Goal: Information Seeking & Learning: Check status

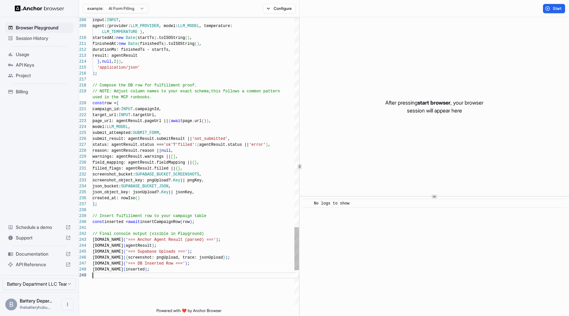
scroll to position [12, 0]
click at [552, 9] on button "Start" at bounding box center [554, 8] width 22 height 9
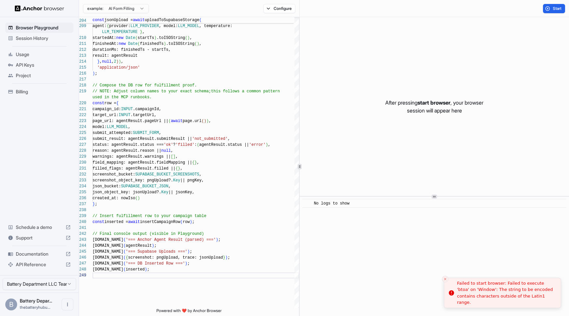
click at [477, 289] on div "Failed to start browser: Failed to execute 'btoa' on 'Window': The string to be…" at bounding box center [506, 293] width 99 height 26
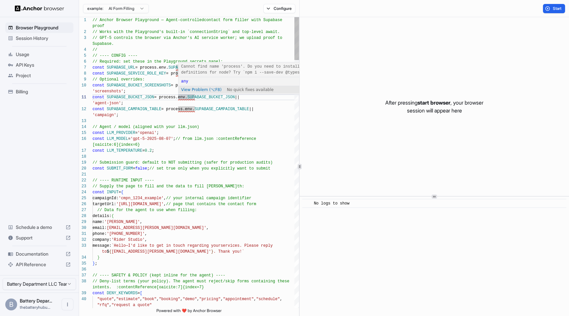
click at [186, 81] on span "any" at bounding box center [184, 81] width 7 height 5
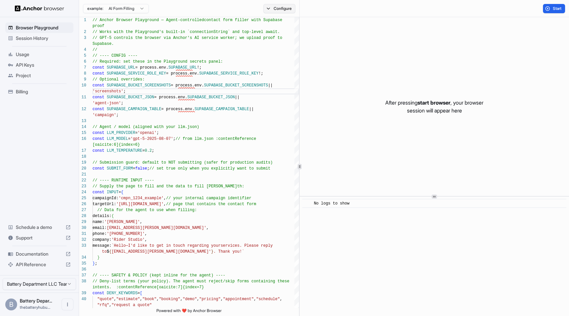
click at [279, 9] on button "Configure" at bounding box center [280, 8] width 32 height 9
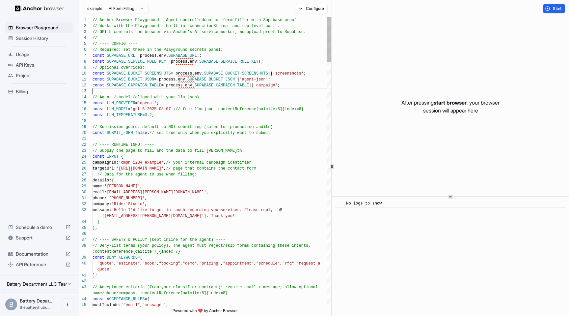
click at [333, 154] on div "1 2 3 4 5 6 7 8 9 10 11 12 13 14 15 16 17 18 19 20 21 22 23 24 25 26 27 28 29 3…" at bounding box center [324, 166] width 490 height 299
type textarea "**********"
click at [552, 11] on button "Start" at bounding box center [554, 8] width 22 height 9
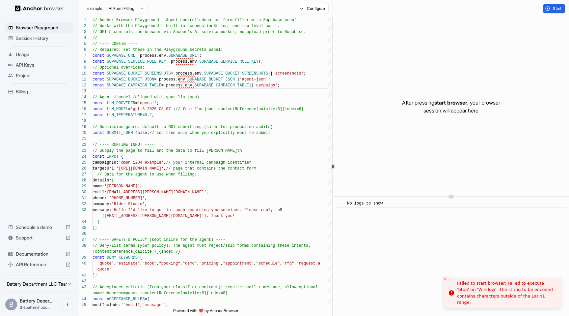
click at [475, 292] on div "Failed to start browser: Failed to execute 'btoa' on 'Window': The string to be…" at bounding box center [506, 293] width 99 height 26
click at [487, 294] on div "Failed to start browser: Failed to execute 'btoa' on 'Window': The string to be…" at bounding box center [506, 293] width 99 height 26
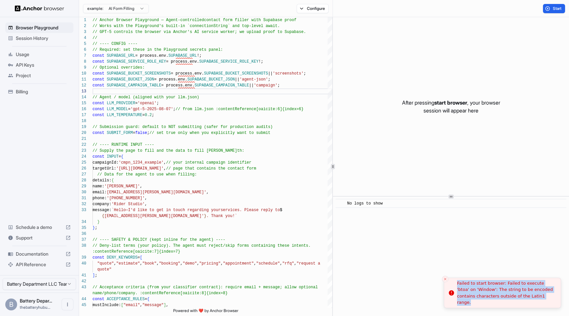
drag, startPoint x: 535, startPoint y: 300, endPoint x: 446, endPoint y: 281, distance: 90.7
click at [457, 281] on div "Failed to start browser: Failed to execute 'btoa' on 'Window': The string to be…" at bounding box center [506, 293] width 99 height 26
copy div "Failed to start browser: Failed to execute 'btoa' on 'Window': The string to be…"
click at [139, 9] on html "Browser Playground Session History Usage API Keys Project Billing Schedule a de…" at bounding box center [284, 158] width 569 height 316
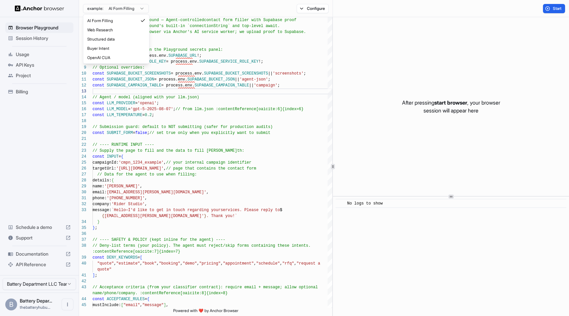
scroll to position [59, 0]
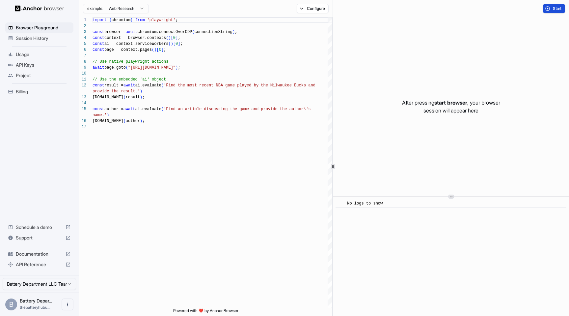
click at [544, 8] on button "Start" at bounding box center [554, 8] width 22 height 9
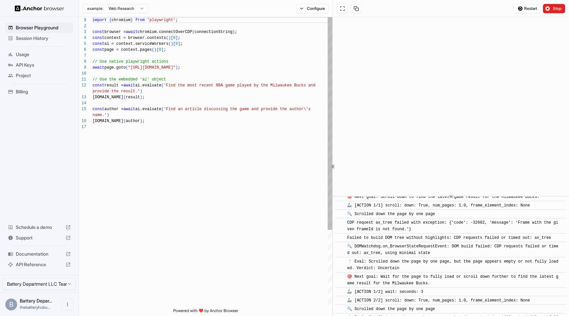
scroll to position [241, 0]
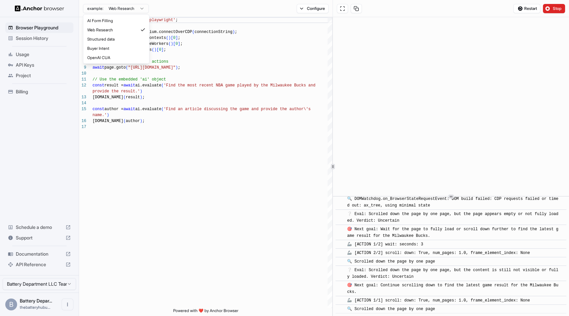
click at [142, 7] on html "Browser Playground Session History Usage API Keys Project Billing Schedule a de…" at bounding box center [284, 158] width 569 height 316
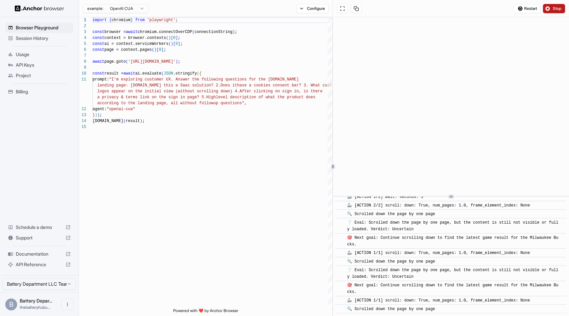
scroll to position [336, 0]
click at [556, 6] on span "Stop" at bounding box center [557, 8] width 9 height 5
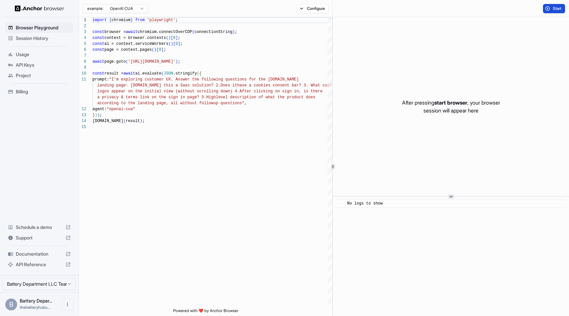
click at [552, 8] on button "Start" at bounding box center [554, 8] width 22 height 9
click at [174, 62] on div "const browser = await chromium.connectOverCDP ( connectionString ) ; const cont…" at bounding box center [213, 215] width 240 height 397
click at [312, 2] on div "example: OpenAI CUA Configure" at bounding box center [206, 8] width 254 height 17
click at [312, 10] on button "Configure" at bounding box center [313, 8] width 32 height 9
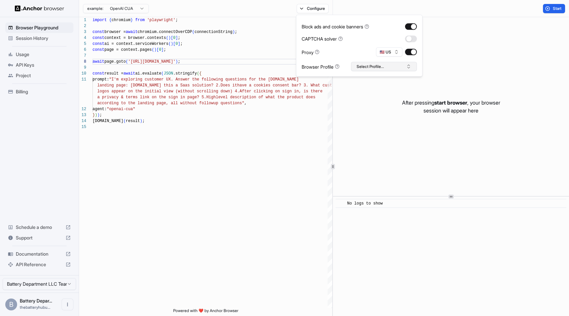
click at [364, 69] on button "Select Profile..." at bounding box center [384, 66] width 66 height 9
click at [215, 104] on div "const browser = await chromium.connectOverCDP ( connectionString ) ; const cont…" at bounding box center [213, 215] width 240 height 397
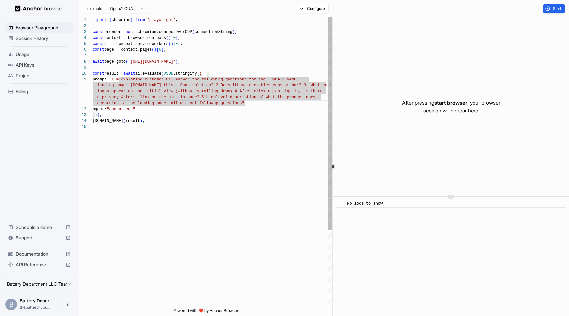
click at [236, 140] on div "const browser = await chromium.connectOverCDP ( connectionString ) ; const cont…" at bounding box center [213, 215] width 240 height 397
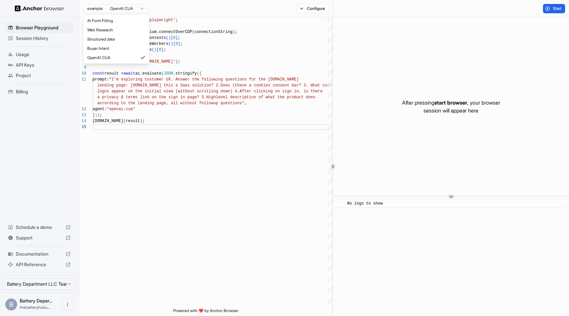
click at [125, 10] on html "Browser Playground Session History Usage API Keys Project Billing Schedule a de…" at bounding box center [284, 158] width 569 height 316
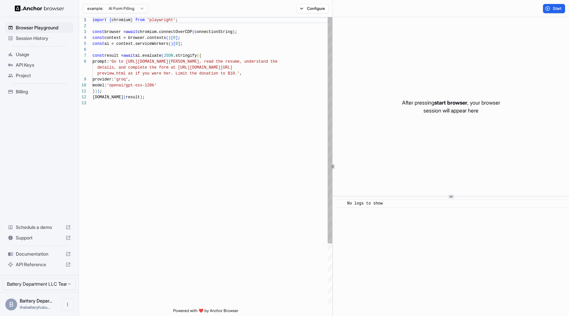
type textarea "**********"
click at [176, 83] on div "import { chromium } from 'playwright' ; const browser = await chromium.connectO…" at bounding box center [213, 204] width 240 height 374
click at [203, 96] on div "import { chromium } from 'playwright' ; const browser = await chromium.connectO…" at bounding box center [213, 204] width 240 height 374
click at [19, 54] on span "Usage" at bounding box center [43, 54] width 55 height 7
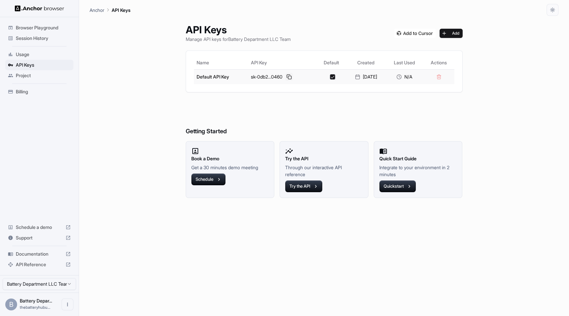
click at [285, 74] on button at bounding box center [289, 77] width 8 height 8
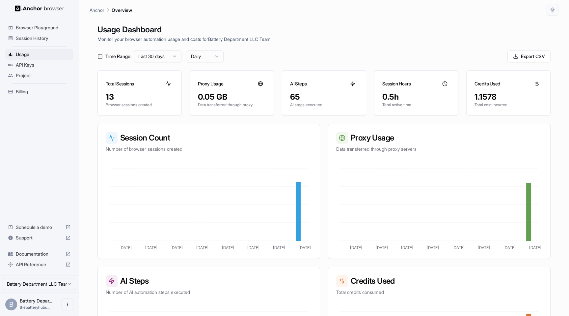
click at [492, 95] on div "1.1578" at bounding box center [509, 97] width 68 height 11
click at [33, 39] on span "Session History" at bounding box center [43, 38] width 55 height 7
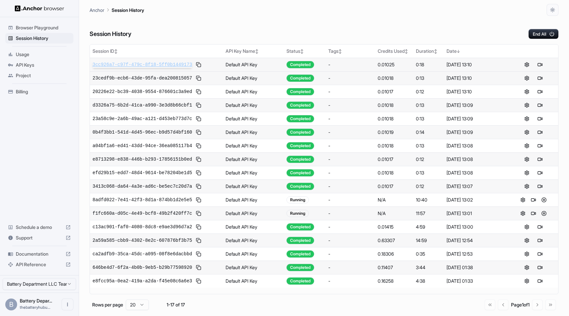
click at [139, 62] on span "3cc926a7-c97f-479c-8f18-5ff0b1449173" at bounding box center [143, 64] width 100 height 7
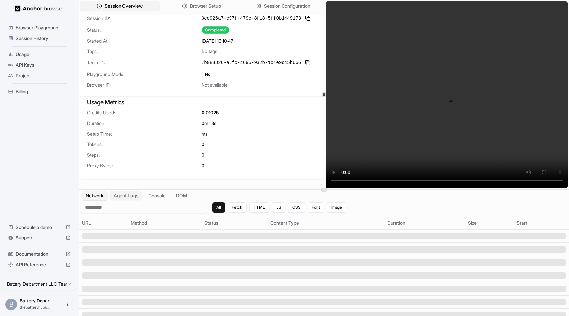
click at [125, 192] on button "Agent Logs" at bounding box center [126, 196] width 33 height 10
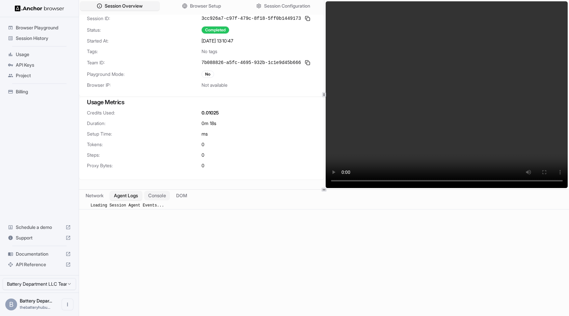
click at [159, 194] on button "Console" at bounding box center [157, 196] width 26 height 10
click at [183, 195] on button "DOM" at bounding box center [181, 196] width 19 height 10
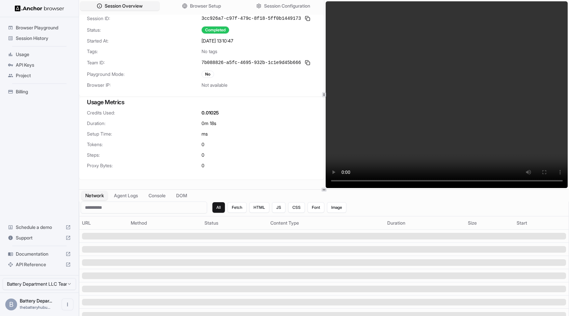
click at [102, 194] on button "Network" at bounding box center [94, 196] width 26 height 10
click at [221, 99] on h3 "Usage Metrics" at bounding box center [201, 102] width 229 height 9
click at [201, 8] on span "Browser Setup" at bounding box center [206, 6] width 32 height 7
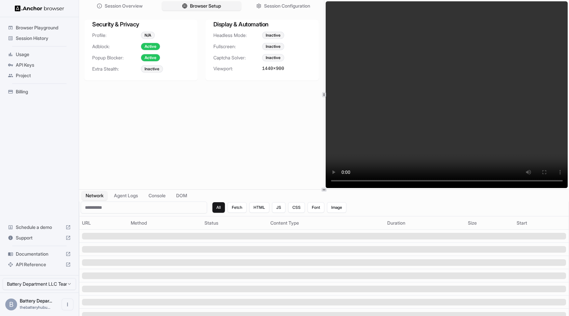
click at [274, 59] on div "Inactive" at bounding box center [273, 57] width 22 height 7
click at [270, 9] on button "Session Configuration" at bounding box center [283, 6] width 81 height 10
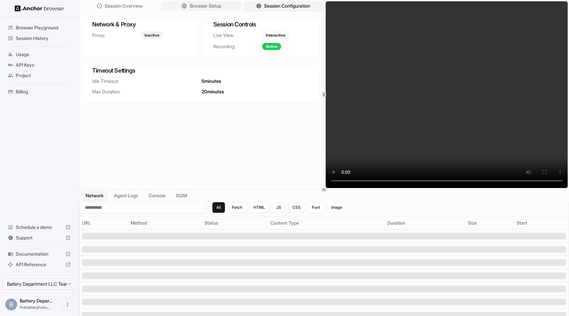
click at [228, 6] on button "Browser Setup" at bounding box center [201, 6] width 81 height 10
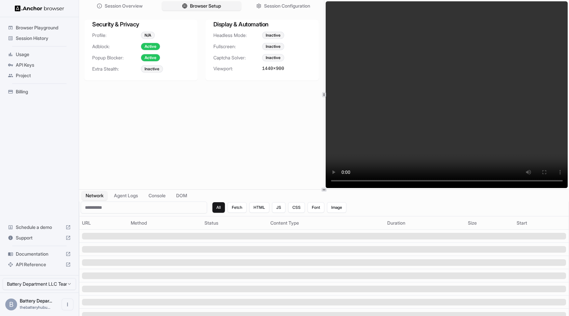
click at [271, 56] on div "Inactive" at bounding box center [273, 57] width 22 height 7
click at [178, 3] on button "Browser Setup" at bounding box center [201, 6] width 81 height 10
click at [261, 4] on button "Session Configuration" at bounding box center [283, 6] width 81 height 10
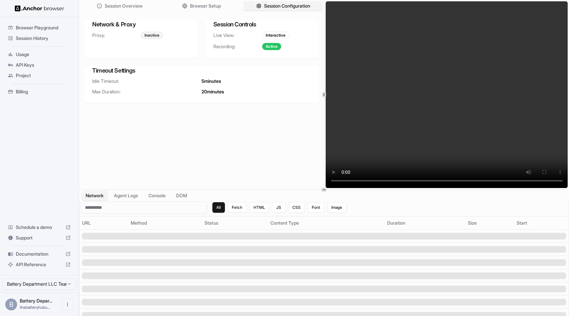
click at [213, 12] on div "Session Overview Browser Setup Session Configuration" at bounding box center [201, 6] width 245 height 12
click at [241, 203] on button "Fetch" at bounding box center [237, 207] width 19 height 11
click at [221, 207] on button "All" at bounding box center [219, 207] width 13 height 11
click at [129, 200] on button "Agent Logs" at bounding box center [126, 196] width 33 height 10
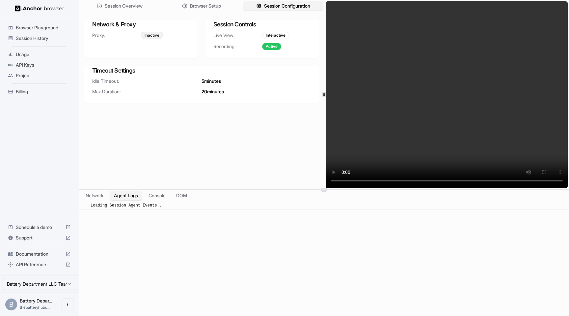
click at [41, 34] on div "Session History" at bounding box center [39, 38] width 68 height 11
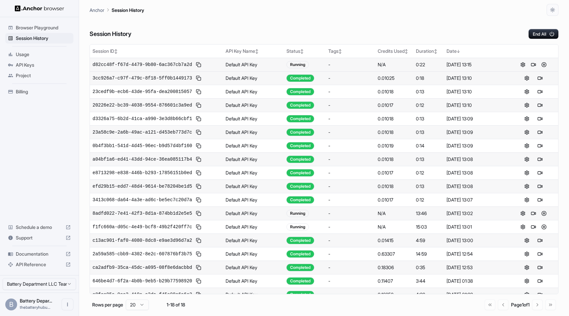
click at [143, 64] on span "d82cc48f-f67d-4479-9b80-6ac367cb7a2d" at bounding box center [143, 64] width 100 height 7
click at [301, 66] on div "Running" at bounding box center [298, 64] width 22 height 7
click at [201, 64] on button at bounding box center [199, 65] width 8 height 8
click at [159, 64] on span "d82cc48f-f67d-4479-9b80-6ac367cb7a2d" at bounding box center [143, 64] width 100 height 7
click at [535, 65] on button at bounding box center [534, 65] width 8 height 8
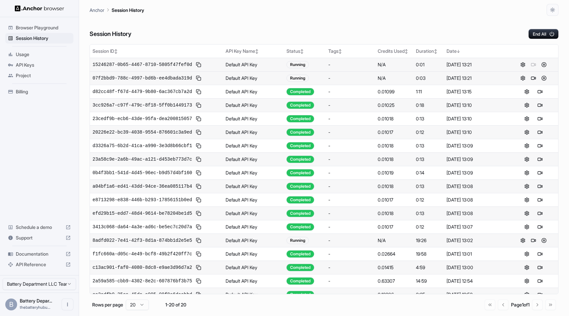
click at [362, 60] on td "-" at bounding box center [350, 65] width 49 height 14
click at [535, 76] on button at bounding box center [534, 78] width 8 height 8
click at [534, 65] on div at bounding box center [534, 65] width 44 height 8
click at [165, 79] on span "07f2bbd9-788c-4997-bd6b-ee4dbada319d" at bounding box center [143, 78] width 100 height 7
click at [171, 90] on span "d82cc48f-f67d-4479-9b80-6ac367cb7a2d" at bounding box center [143, 91] width 100 height 7
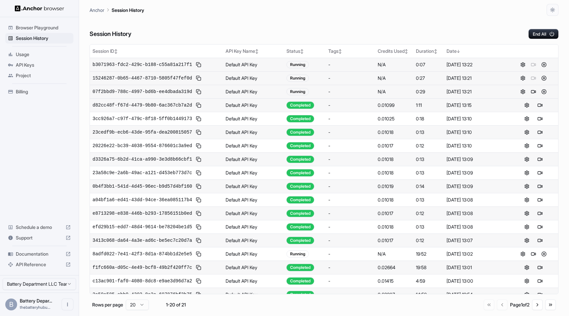
click at [330, 68] on td "-" at bounding box center [350, 65] width 49 height 14
click at [535, 64] on div at bounding box center [534, 65] width 44 height 8
click at [159, 66] on span "b3071963-fdc2-429c-b188-c55a81a217f1" at bounding box center [143, 64] width 100 height 7
click at [533, 65] on div at bounding box center [534, 65] width 44 height 8
click at [158, 64] on span "875c43a1-c5a4-40b8-9294-e1bfd92e7e7d" at bounding box center [143, 64] width 100 height 7
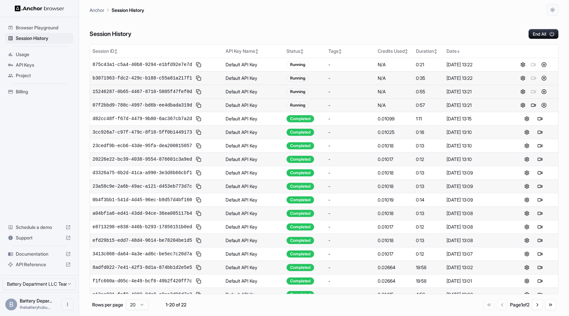
click at [398, 69] on td "N/A" at bounding box center [394, 65] width 38 height 14
click at [533, 64] on div at bounding box center [534, 65] width 44 height 8
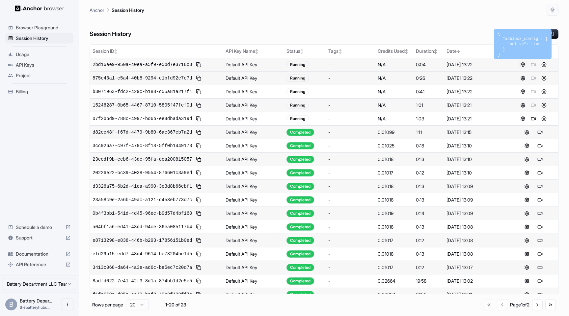
click at [522, 64] on button at bounding box center [523, 65] width 8 height 8
click at [544, 65] on button at bounding box center [544, 65] width 8 height 8
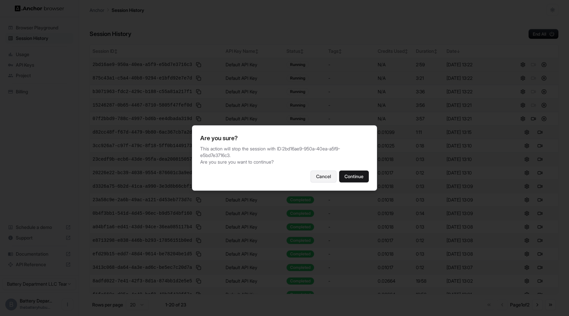
click at [328, 172] on button "Cancel" at bounding box center [324, 176] width 26 height 12
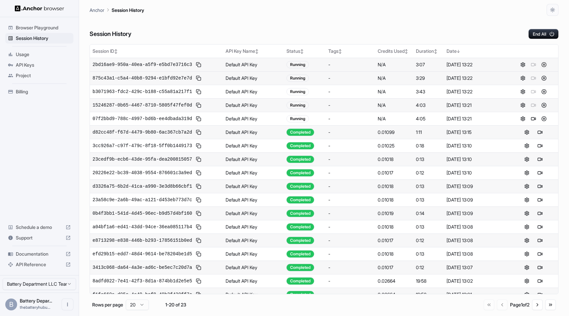
click at [544, 67] on button at bounding box center [544, 65] width 8 height 8
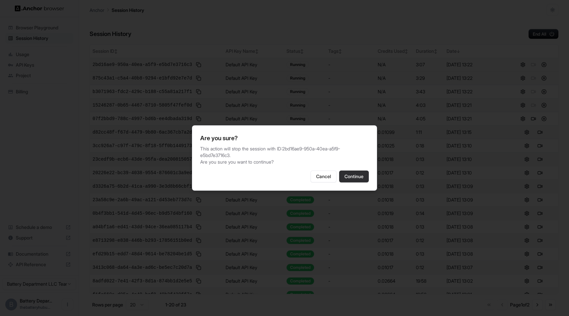
click at [360, 172] on button "Continue" at bounding box center [354, 176] width 30 height 12
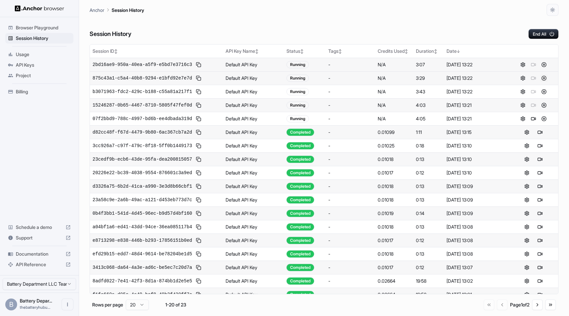
click at [544, 76] on button at bounding box center [544, 78] width 8 height 8
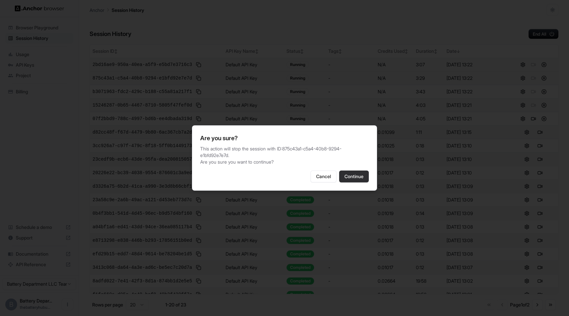
click at [348, 174] on button "Continue" at bounding box center [354, 176] width 30 height 12
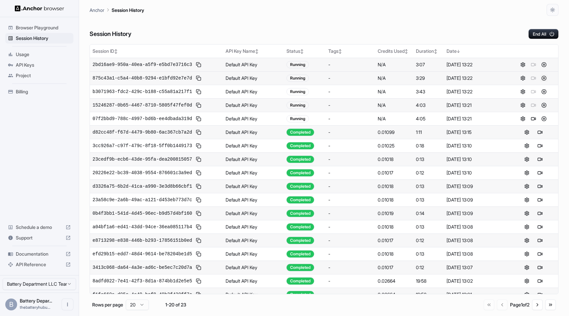
click at [544, 78] on button at bounding box center [544, 78] width 8 height 8
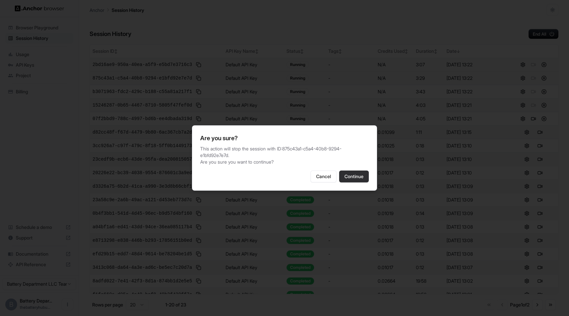
click at [355, 175] on button "Continue" at bounding box center [354, 176] width 30 height 12
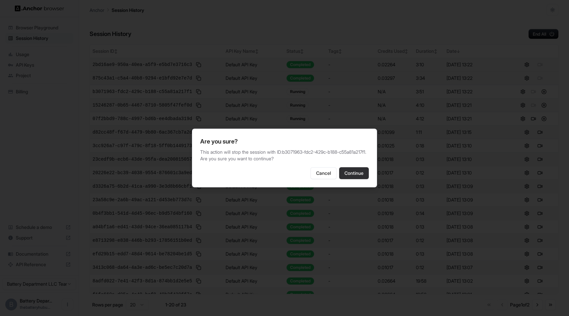
click at [352, 175] on button "Continue" at bounding box center [354, 173] width 30 height 12
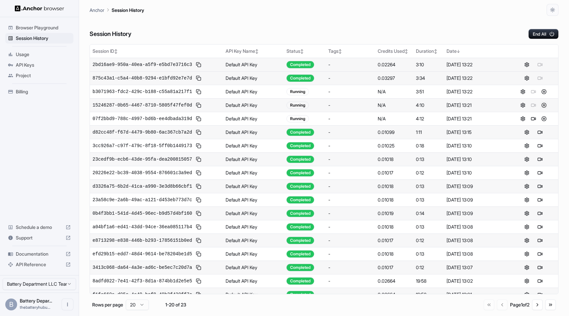
click at [545, 105] on button at bounding box center [544, 105] width 8 height 8
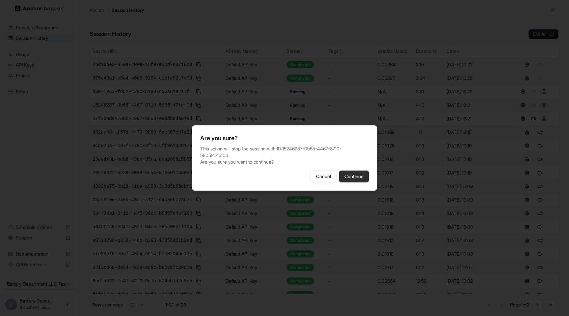
click at [358, 177] on button "Continue" at bounding box center [354, 176] width 30 height 12
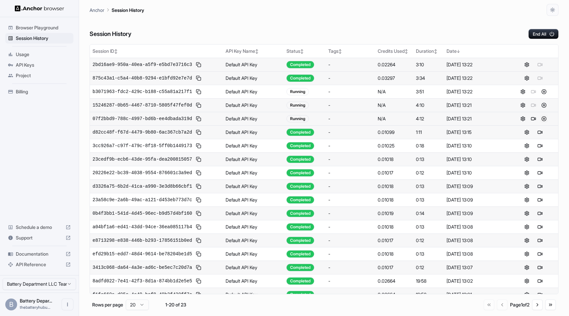
click at [547, 118] on button at bounding box center [544, 119] width 8 height 8
click at [544, 117] on button at bounding box center [544, 119] width 8 height 8
click at [546, 118] on button at bounding box center [544, 119] width 8 height 8
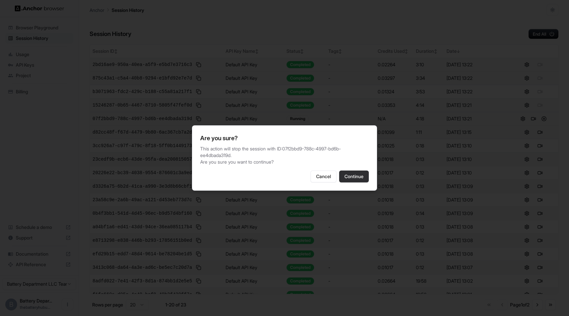
click at [350, 170] on button "Continue" at bounding box center [354, 176] width 30 height 12
